Goal: Book appointment/travel/reservation

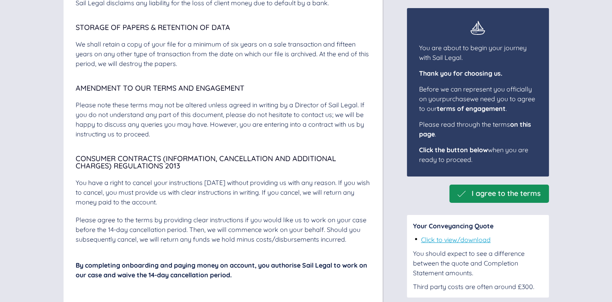
scroll to position [2832, 0]
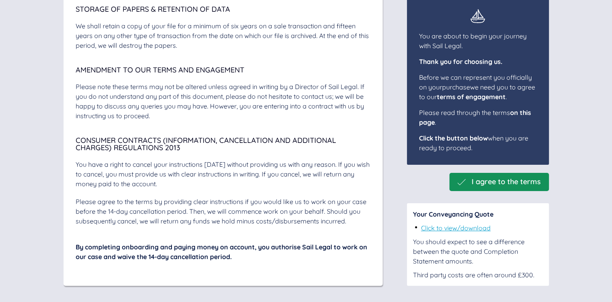
click at [487, 181] on span "I agree to the terms" at bounding box center [506, 182] width 69 height 8
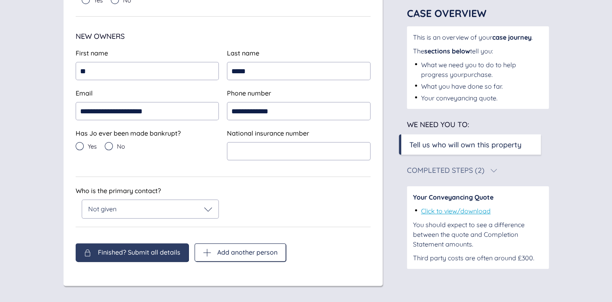
scroll to position [149, 0]
click at [247, 71] on input "*****" at bounding box center [299, 71] width 144 height 18
type input "****"
click at [112, 146] on icon at bounding box center [109, 146] width 8 height 8
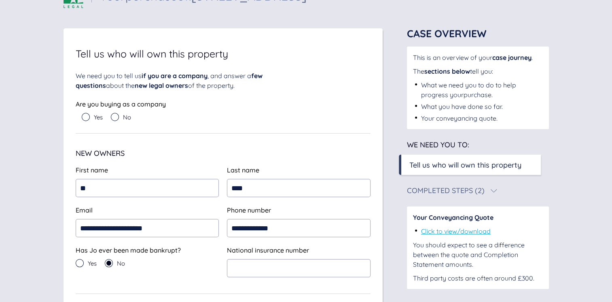
scroll to position [0, 0]
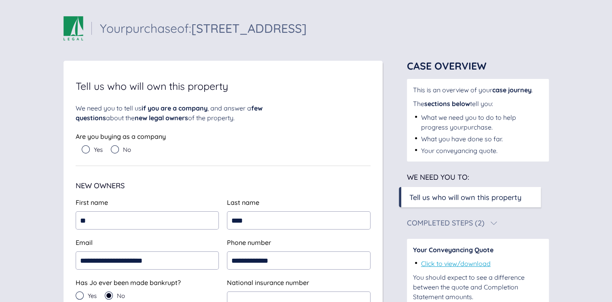
click at [117, 149] on icon at bounding box center [115, 149] width 8 height 8
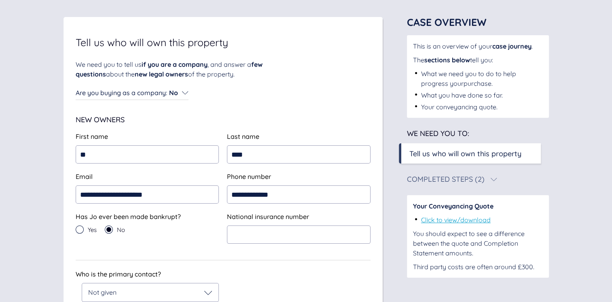
scroll to position [81, 0]
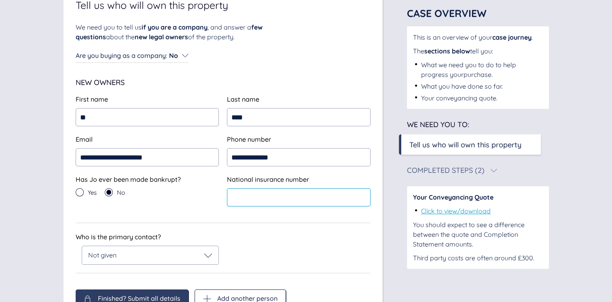
click at [273, 199] on input "text" at bounding box center [299, 197] width 144 height 18
type input "*********"
click at [212, 258] on icon at bounding box center [208, 255] width 8 height 8
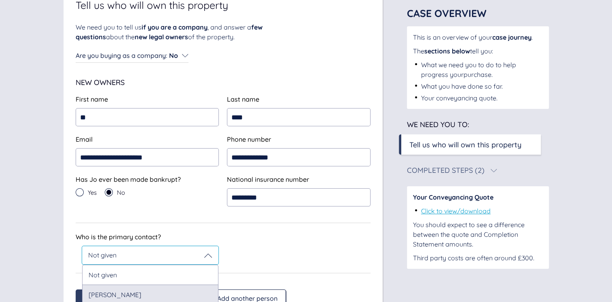
click at [202, 295] on div "[PERSON_NAME]" at bounding box center [150, 294] width 137 height 20
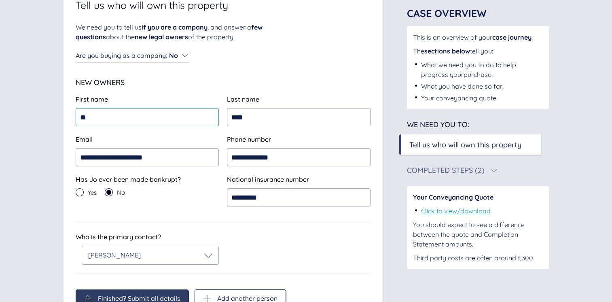
click at [168, 119] on input "**" at bounding box center [148, 117] width 144 height 18
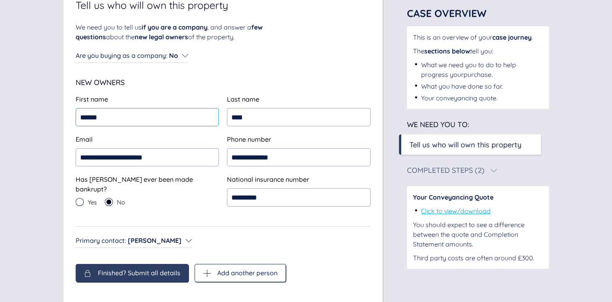
type input "******"
click at [263, 244] on div "Primary contact : [PERSON_NAME] Primary contact : [PERSON_NAME]" at bounding box center [223, 241] width 295 height 13
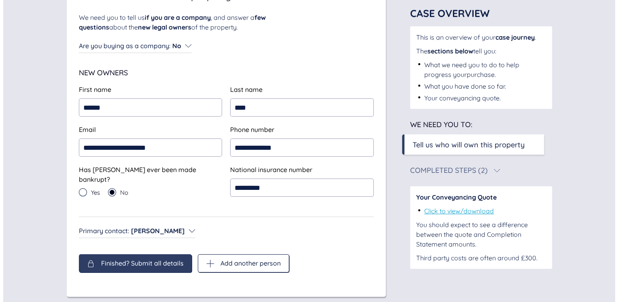
scroll to position [99, 0]
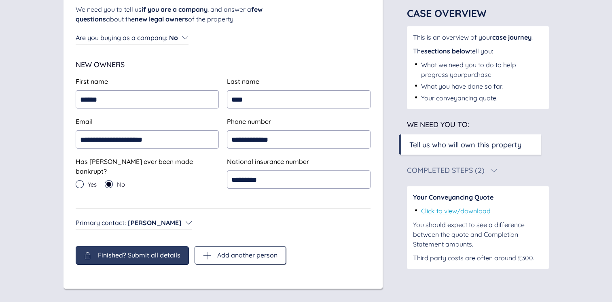
click at [139, 254] on span "Finished? Submit all details" at bounding box center [139, 254] width 83 height 7
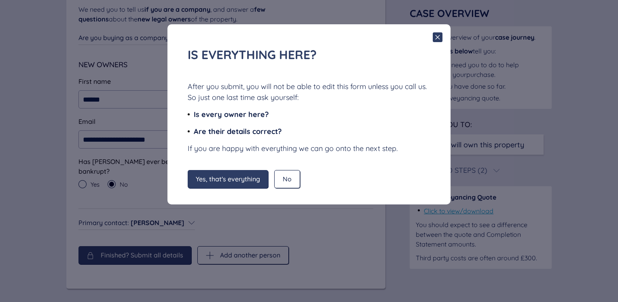
click at [238, 178] on span "Yes, that's everything" at bounding box center [228, 178] width 64 height 7
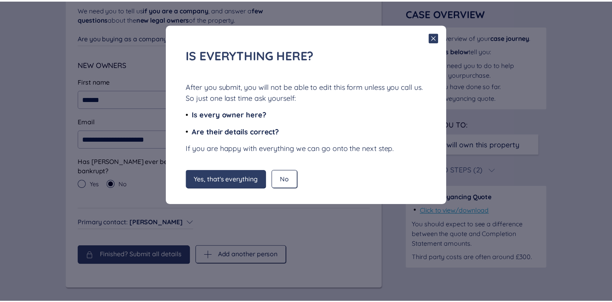
scroll to position [36, 0]
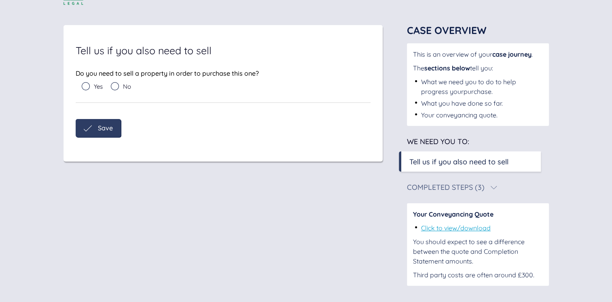
click at [116, 88] on icon at bounding box center [115, 86] width 8 height 8
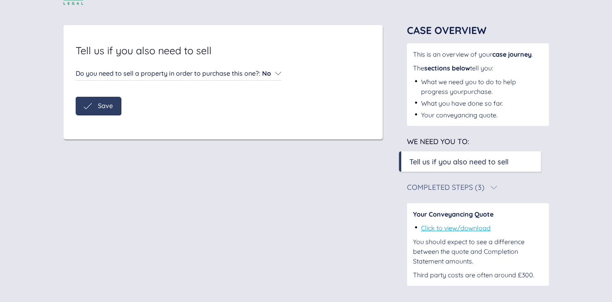
click at [105, 106] on span "Save" at bounding box center [105, 105] width 15 height 7
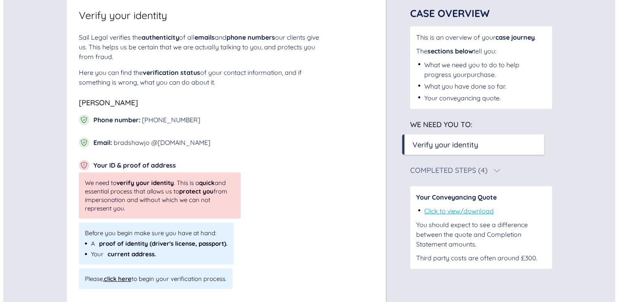
scroll to position [98, 0]
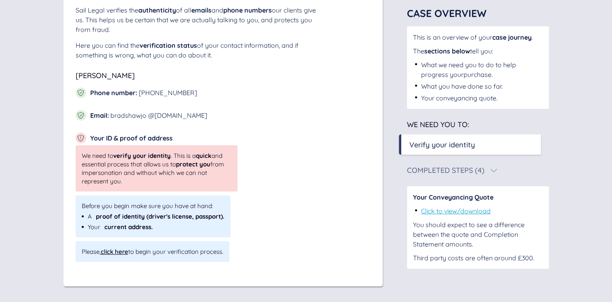
click at [112, 252] on div "click here" at bounding box center [115, 252] width 28 height 8
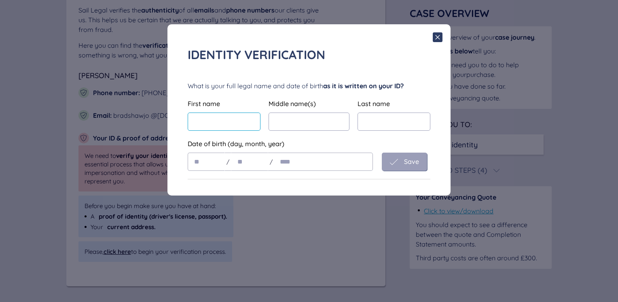
click at [213, 125] on input "text" at bounding box center [224, 121] width 73 height 18
type input "******"
type input "*****"
type input "****"
click at [212, 165] on input "text" at bounding box center [206, 162] width 37 height 18
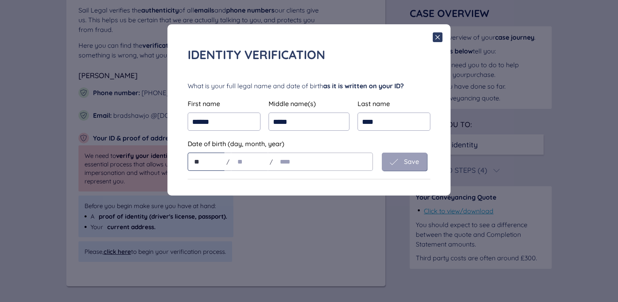
type input "**"
type input "****"
click at [401, 159] on div "Save" at bounding box center [404, 162] width 29 height 8
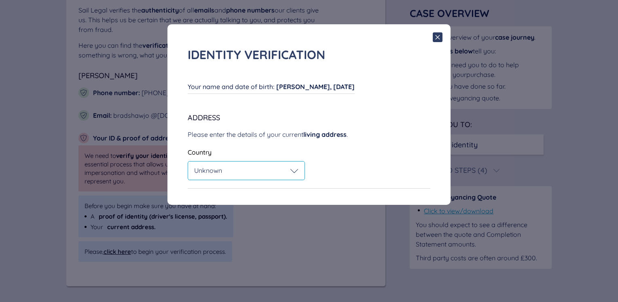
click at [299, 171] on div "Unknown" at bounding box center [246, 170] width 117 height 18
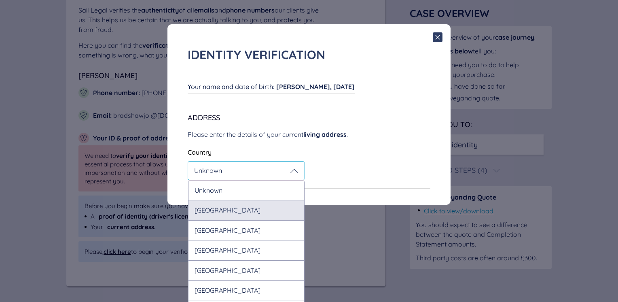
click at [286, 205] on div "[GEOGRAPHIC_DATA]" at bounding box center [246, 210] width 117 height 20
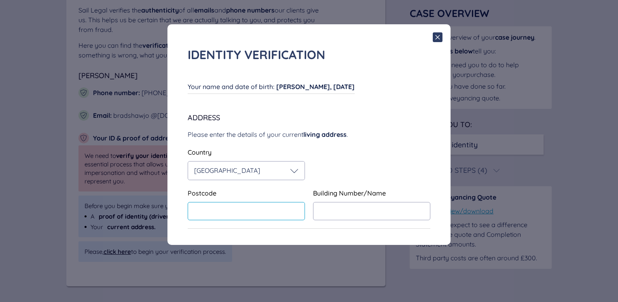
click at [279, 211] on input "text" at bounding box center [246, 211] width 117 height 18
type input "********"
click at [371, 217] on input "text" at bounding box center [371, 211] width 117 height 18
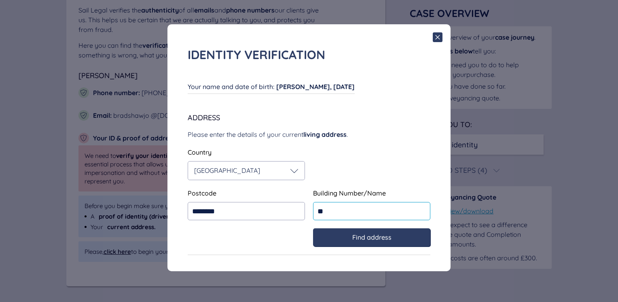
type input "**"
click at [390, 237] on span "Find address" at bounding box center [371, 236] width 39 height 7
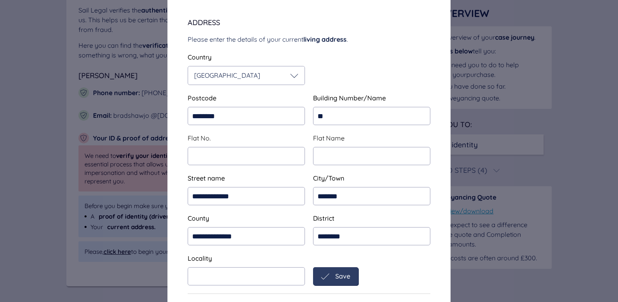
scroll to position [107, 0]
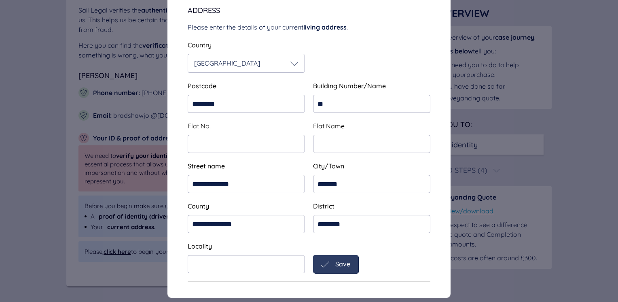
click at [329, 264] on div "Save" at bounding box center [335, 264] width 29 height 8
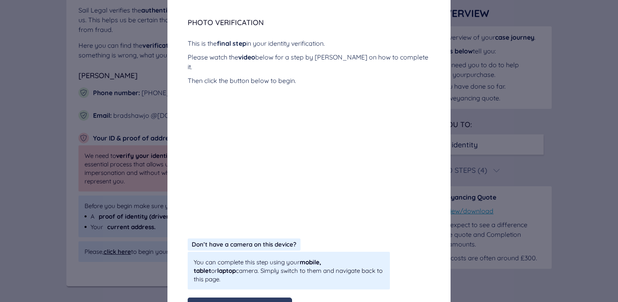
scroll to position [144, 0]
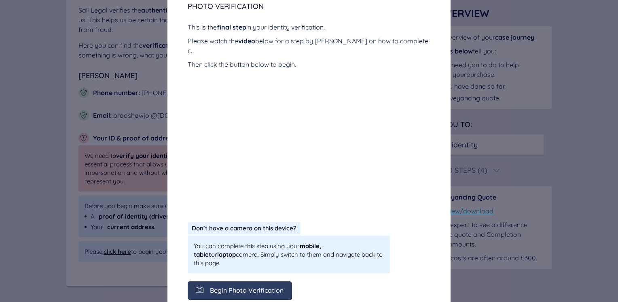
click at [264, 281] on div "Begin Photo Verification" at bounding box center [240, 290] width 104 height 18
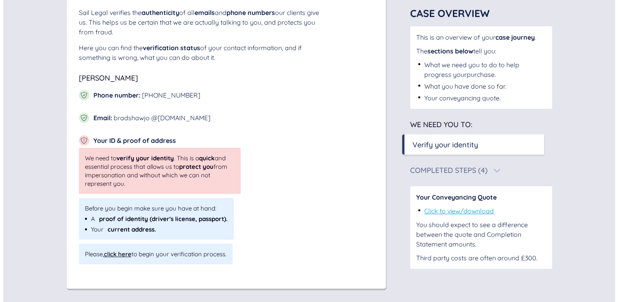
scroll to position [98, 0]
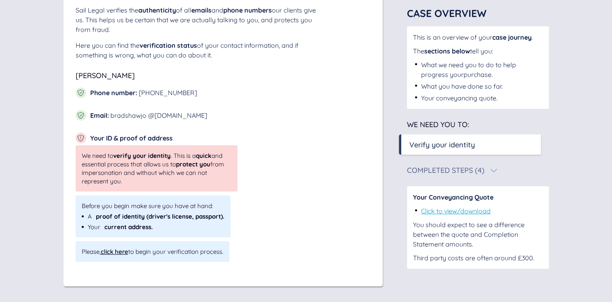
click at [121, 252] on div "click here" at bounding box center [115, 252] width 28 height 8
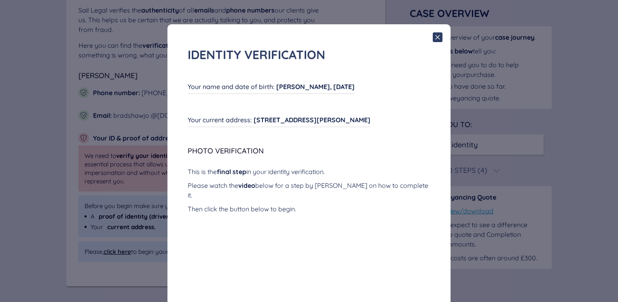
scroll to position [144, 0]
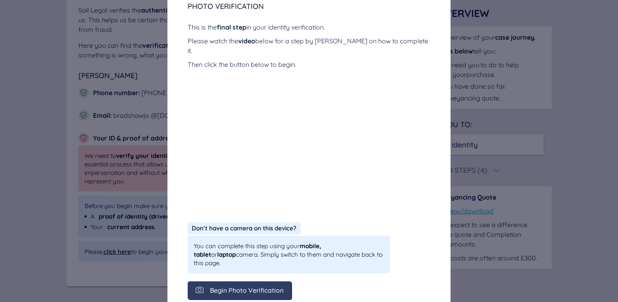
click at [264, 286] on span "Begin Photo Verification" at bounding box center [247, 289] width 74 height 7
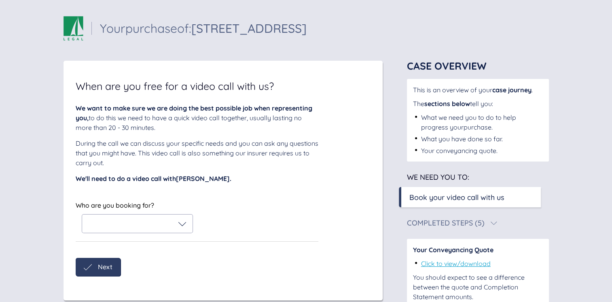
click at [184, 223] on icon at bounding box center [182, 224] width 8 height 8
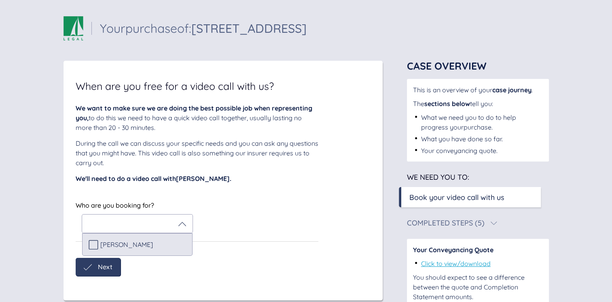
click at [97, 241] on icon at bounding box center [93, 244] width 9 height 9
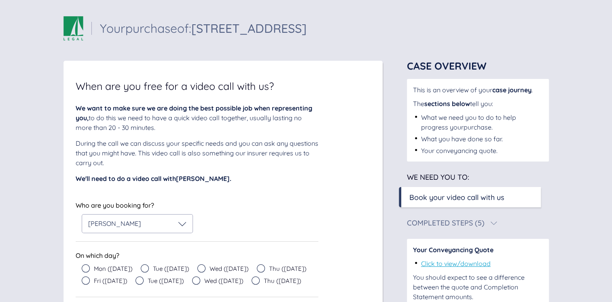
click at [104, 265] on span "Mon (Aug 18)" at bounding box center [113, 268] width 39 height 6
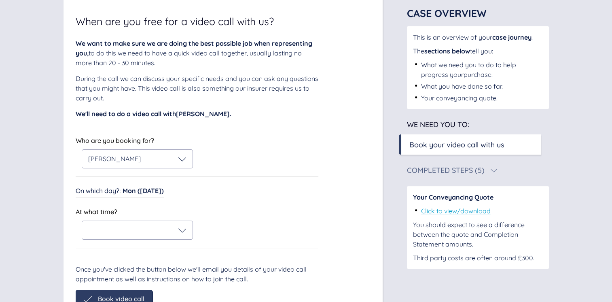
scroll to position [111, 0]
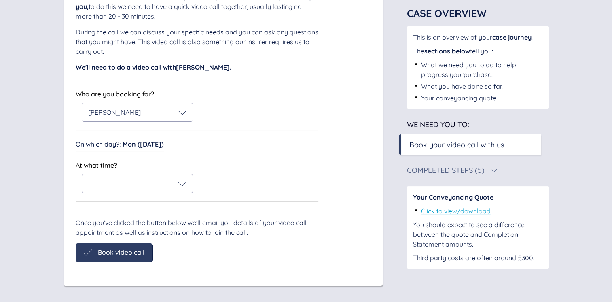
click at [165, 146] on div "On which day? : Mon (Aug 18) On which day? : Mon (Aug 18)" at bounding box center [197, 144] width 243 height 13
click at [160, 145] on span "Mon (Aug 18)" at bounding box center [143, 144] width 41 height 8
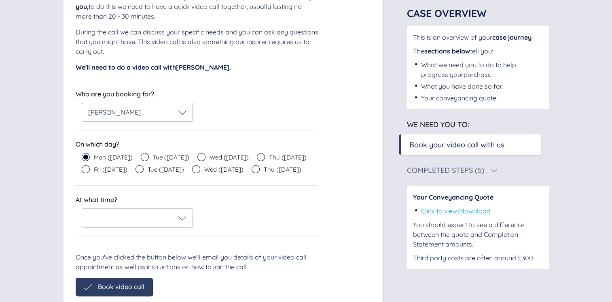
click at [84, 169] on icon at bounding box center [86, 169] width 8 height 8
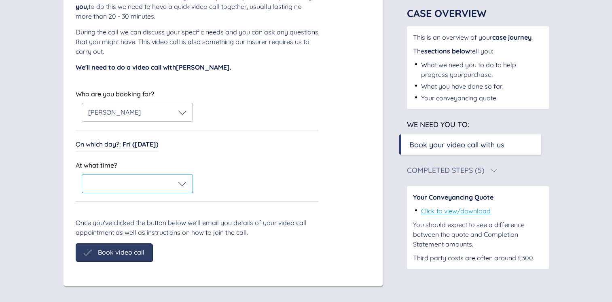
click at [182, 185] on icon at bounding box center [182, 184] width 8 height 4
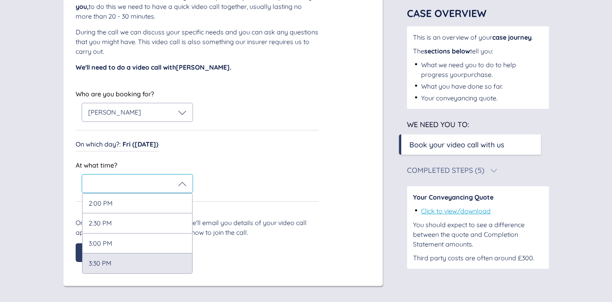
click at [165, 263] on div "3:30 PM" at bounding box center [137, 263] width 110 height 20
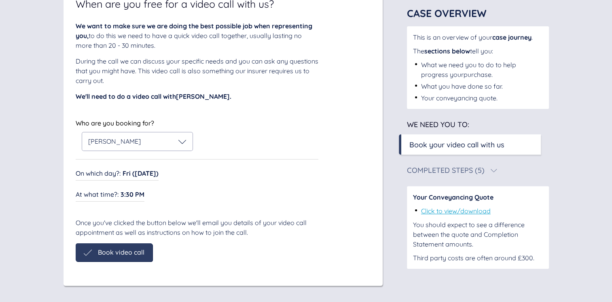
scroll to position [83, 0]
click at [132, 254] on span "Book video call" at bounding box center [121, 251] width 47 height 7
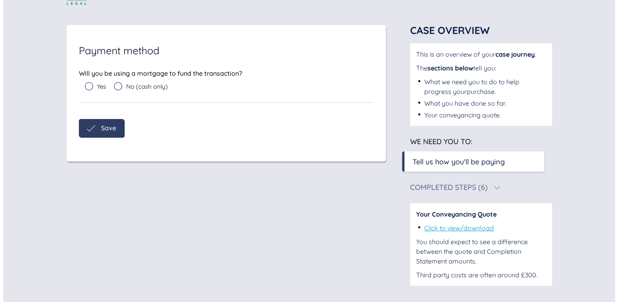
scroll to position [36, 0]
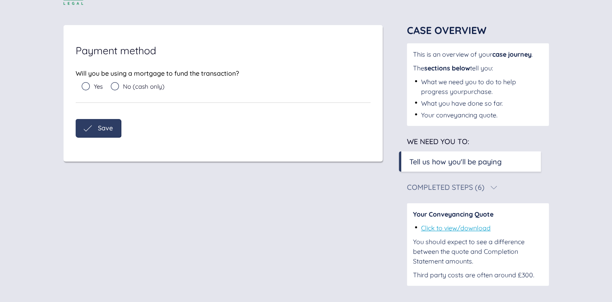
click at [87, 85] on icon at bounding box center [86, 86] width 8 height 8
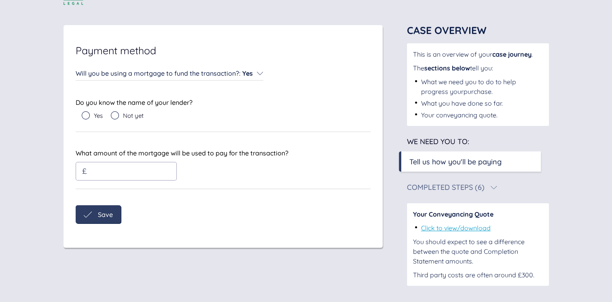
click at [115, 117] on icon at bounding box center [115, 115] width 8 height 8
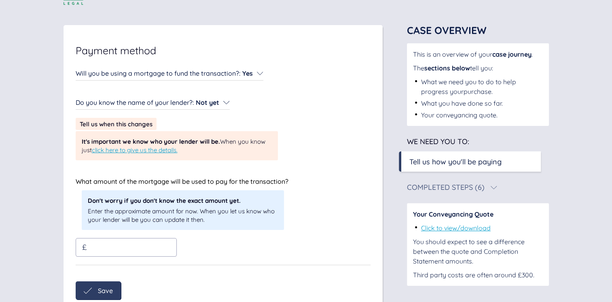
click at [145, 249] on input "text" at bounding box center [122, 247] width 66 height 8
type input "******"
click at [104, 288] on span "Save" at bounding box center [105, 290] width 15 height 7
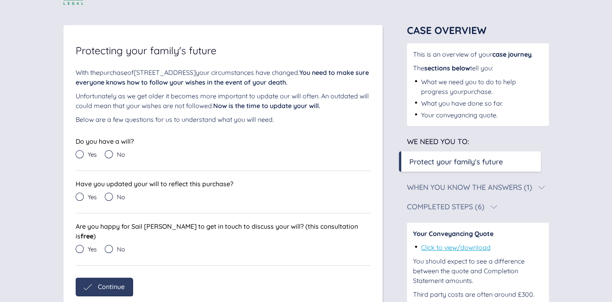
click at [110, 155] on icon at bounding box center [109, 154] width 8 height 8
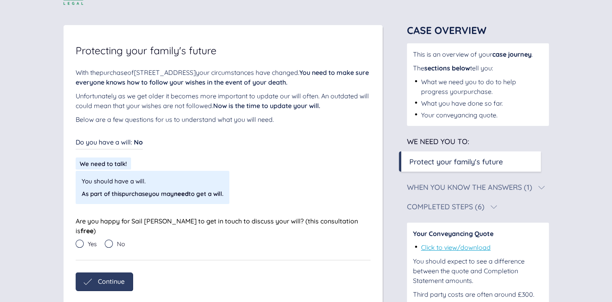
click at [81, 240] on icon at bounding box center [80, 244] width 8 height 8
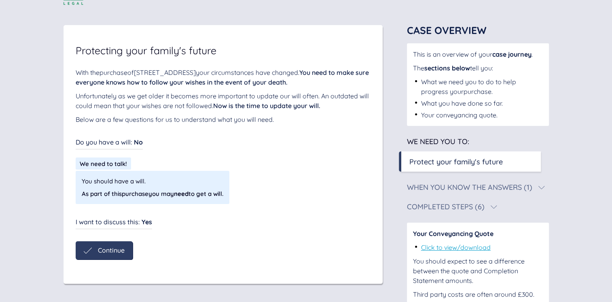
click at [119, 256] on div "Continue" at bounding box center [104, 250] width 57 height 18
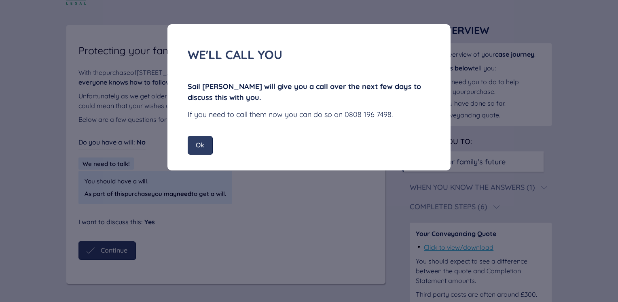
click at [204, 146] on span "Ok" at bounding box center [200, 144] width 8 height 7
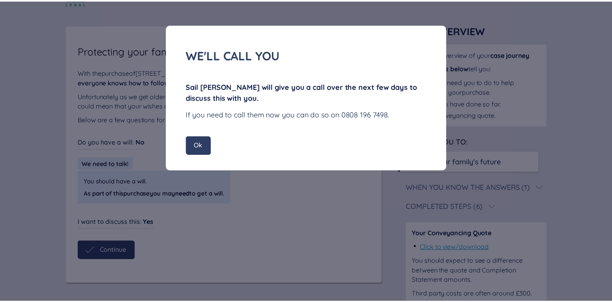
scroll to position [0, 0]
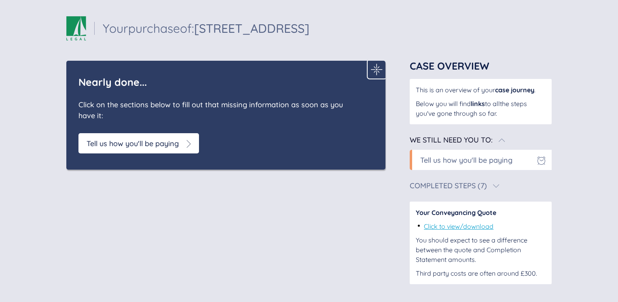
click at [183, 143] on div "Tell us how you'll be paying" at bounding box center [140, 143] width 106 height 11
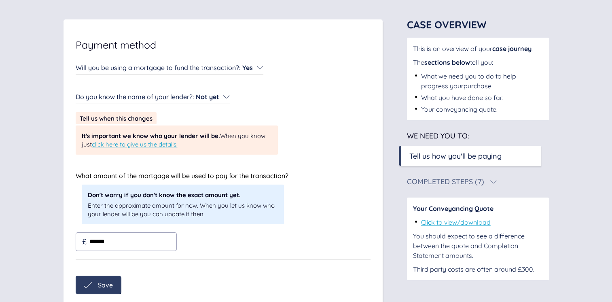
scroll to position [74, 0]
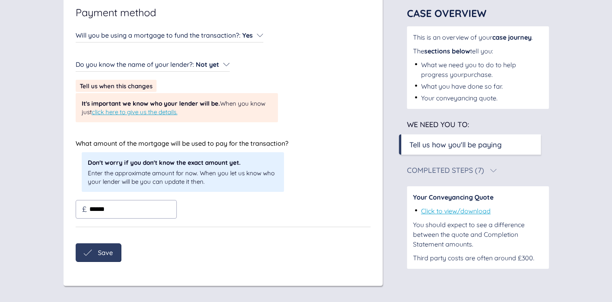
click at [100, 252] on span "Save" at bounding box center [105, 252] width 15 height 7
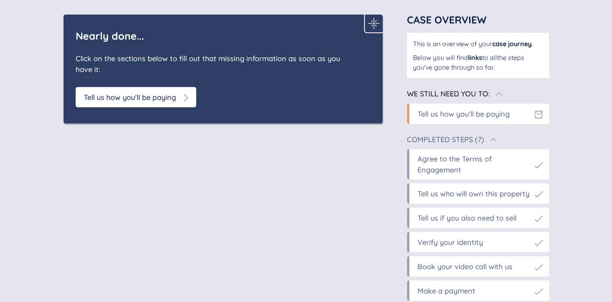
scroll to position [0, 0]
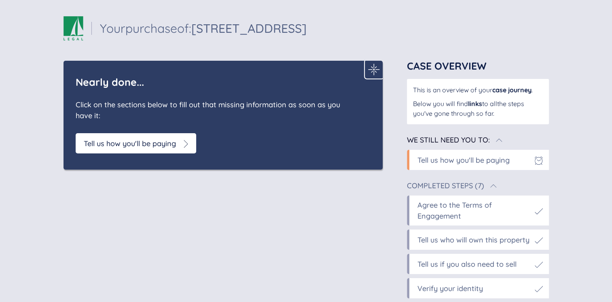
click at [173, 143] on div "Tell us how you'll be paying" at bounding box center [130, 143] width 92 height 11
